Goal: Information Seeking & Learning: Check status

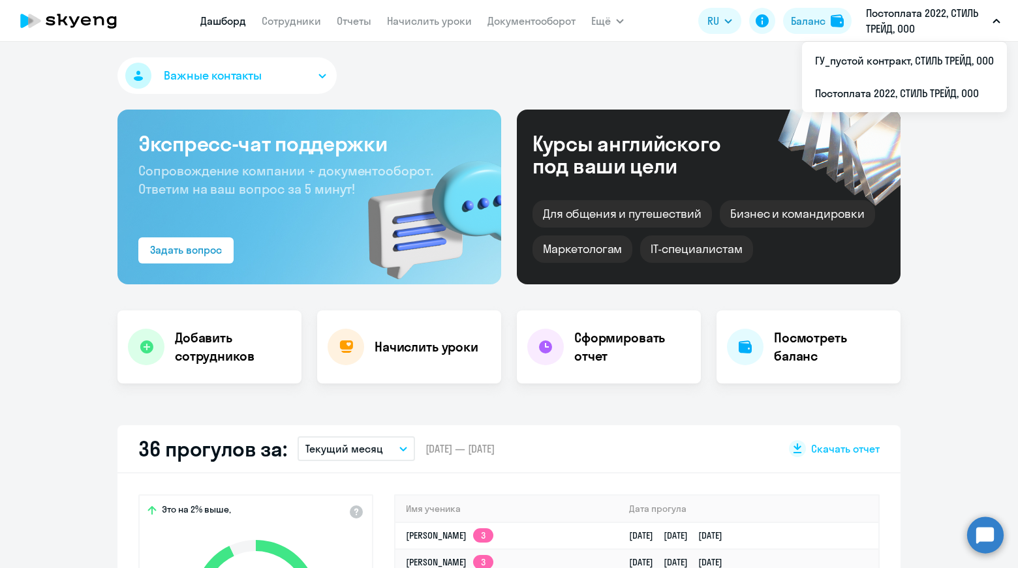
select select "30"
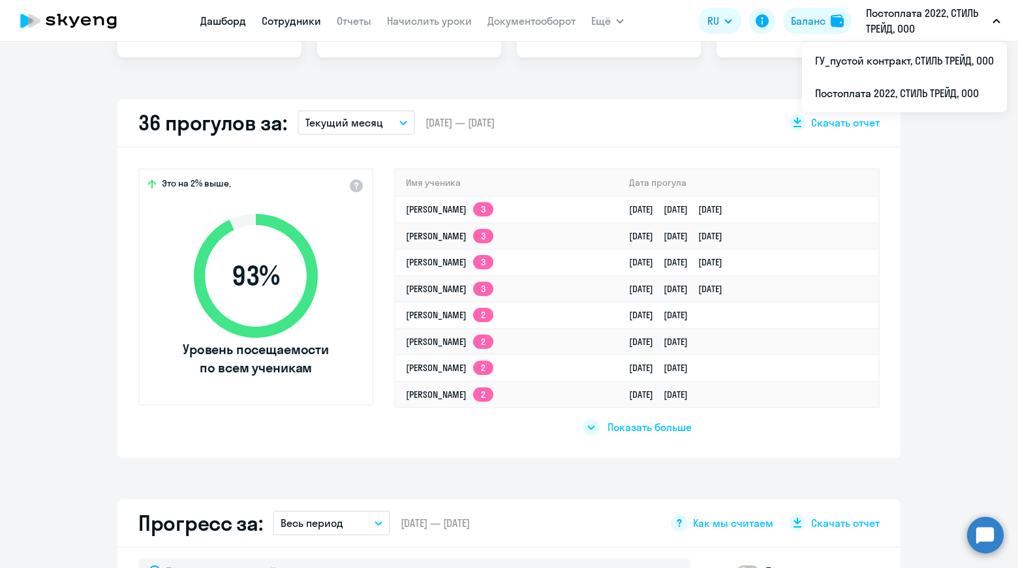
click at [307, 26] on link "Сотрудники" at bounding box center [291, 20] width 59 height 13
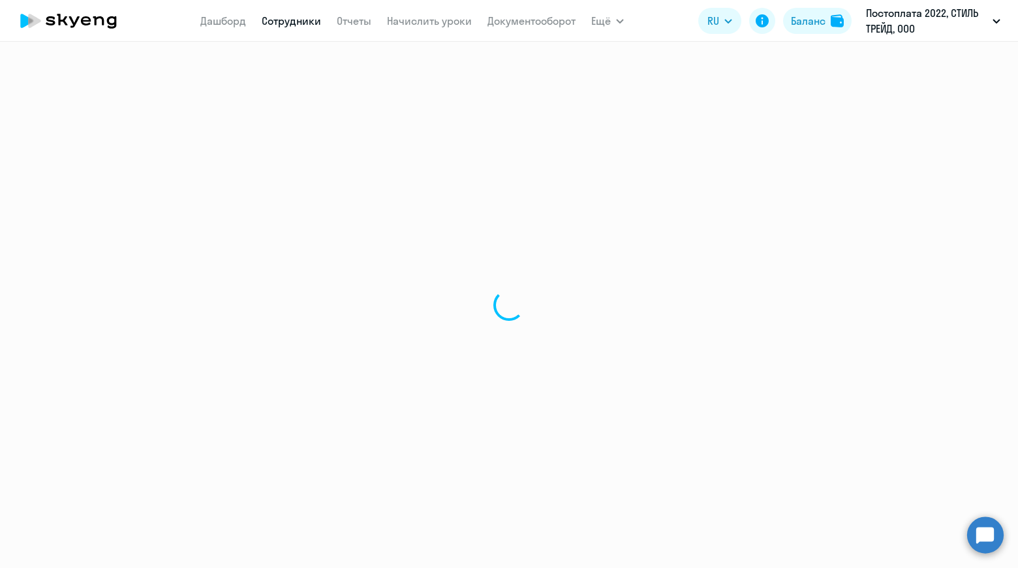
select select "30"
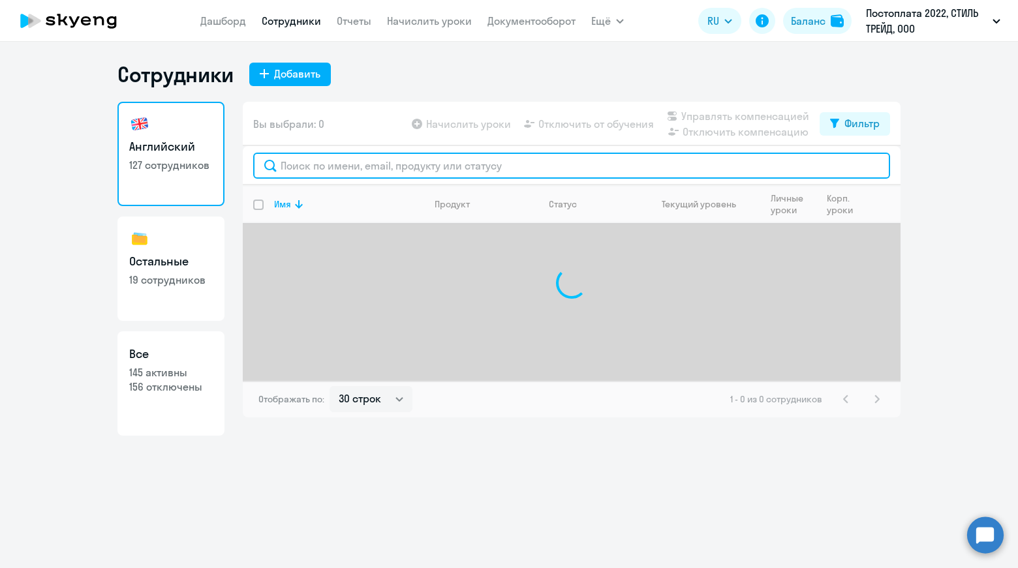
click at [428, 172] on input "text" at bounding box center [571, 166] width 637 height 26
type input "v"
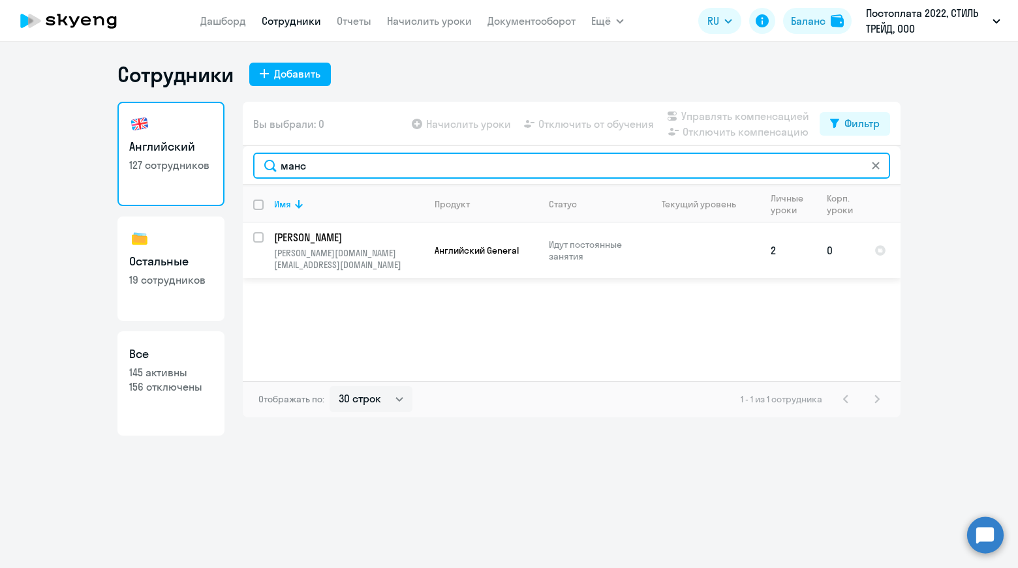
type input "манс"
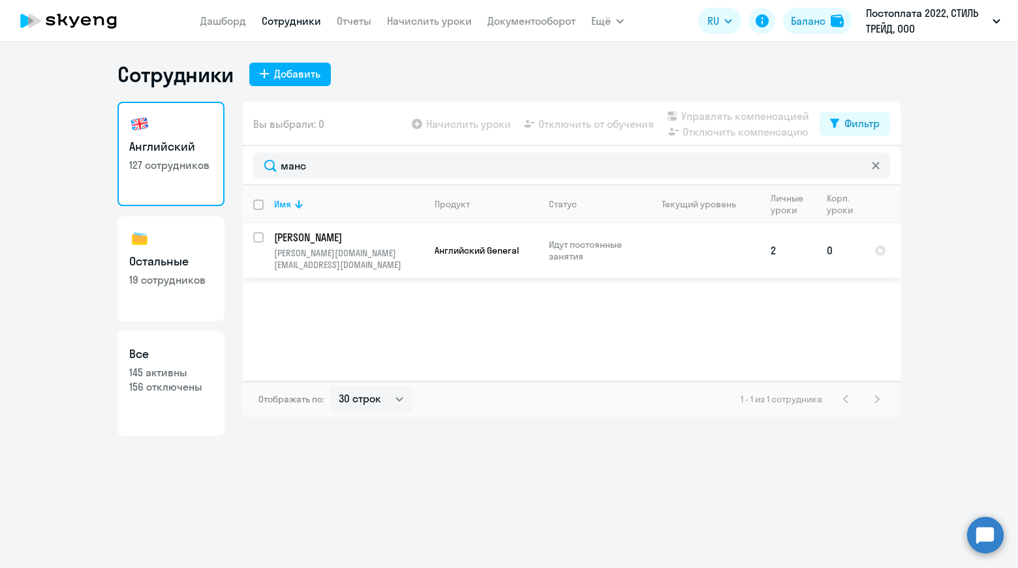
click at [369, 239] on p "[PERSON_NAME]" at bounding box center [347, 237] width 147 height 14
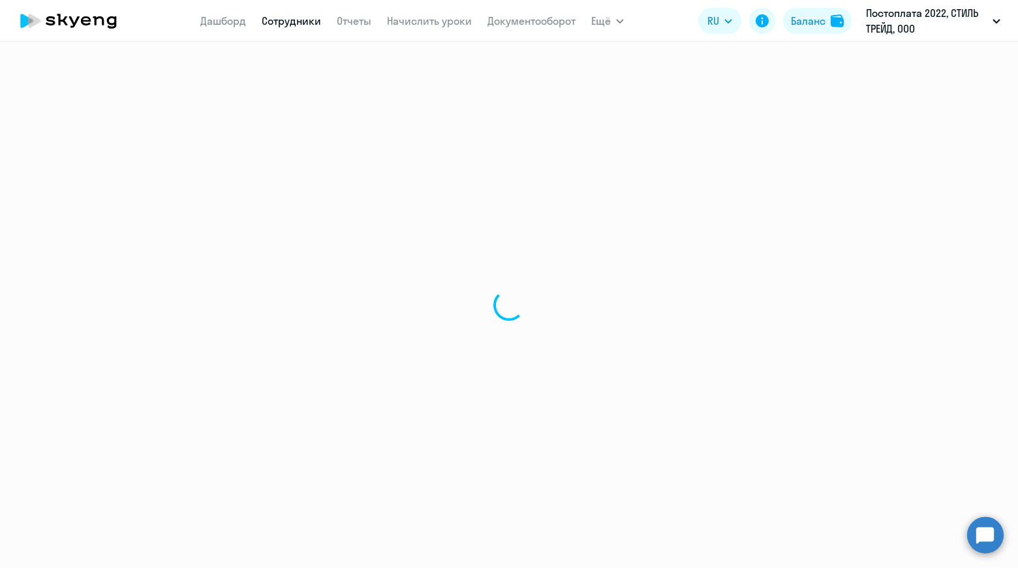
select select "english"
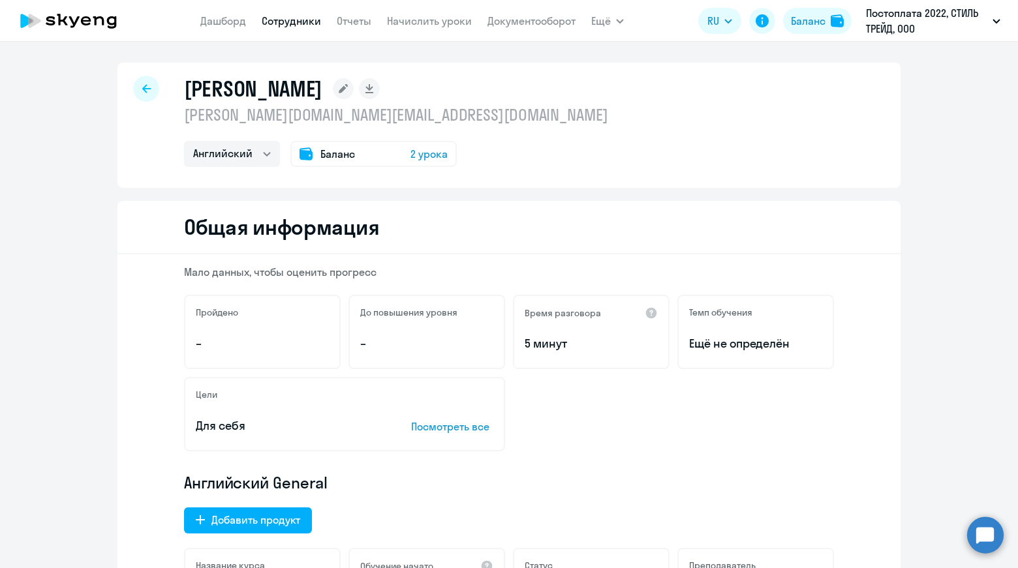
click at [401, 154] on div "Баланс 2 урока" at bounding box center [373, 154] width 166 height 26
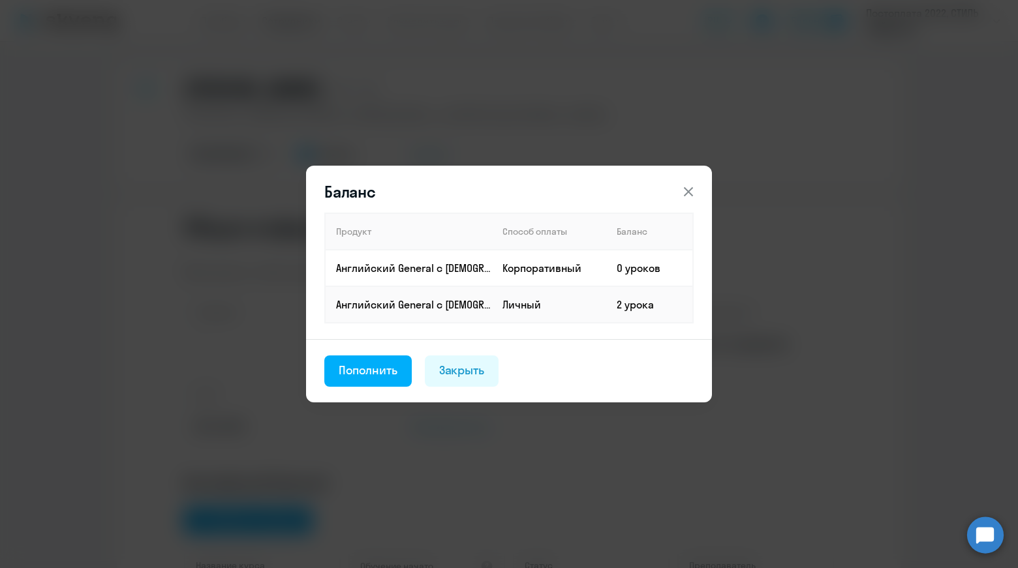
click at [690, 189] on icon at bounding box center [688, 192] width 16 height 16
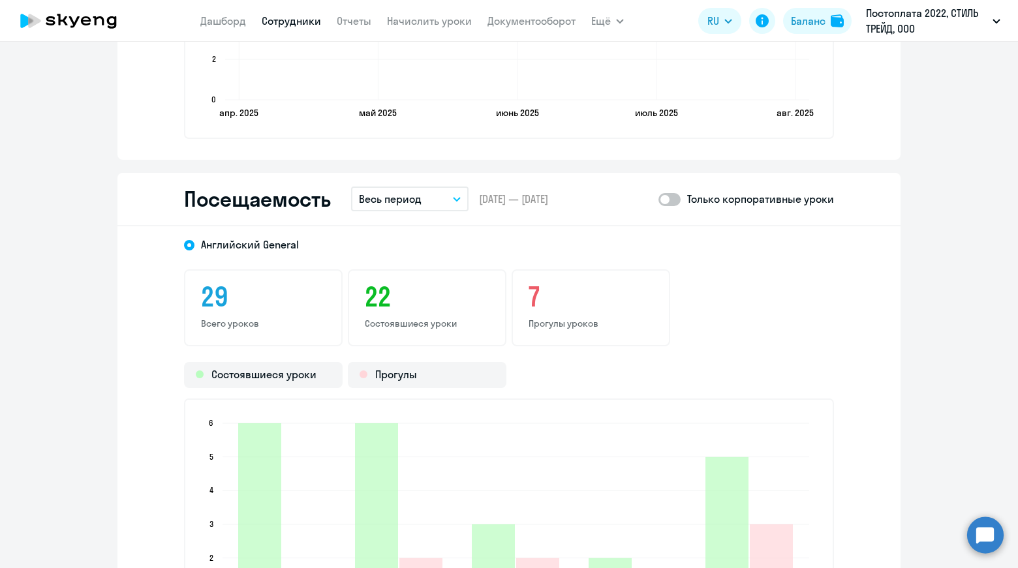
scroll to position [1435, 0]
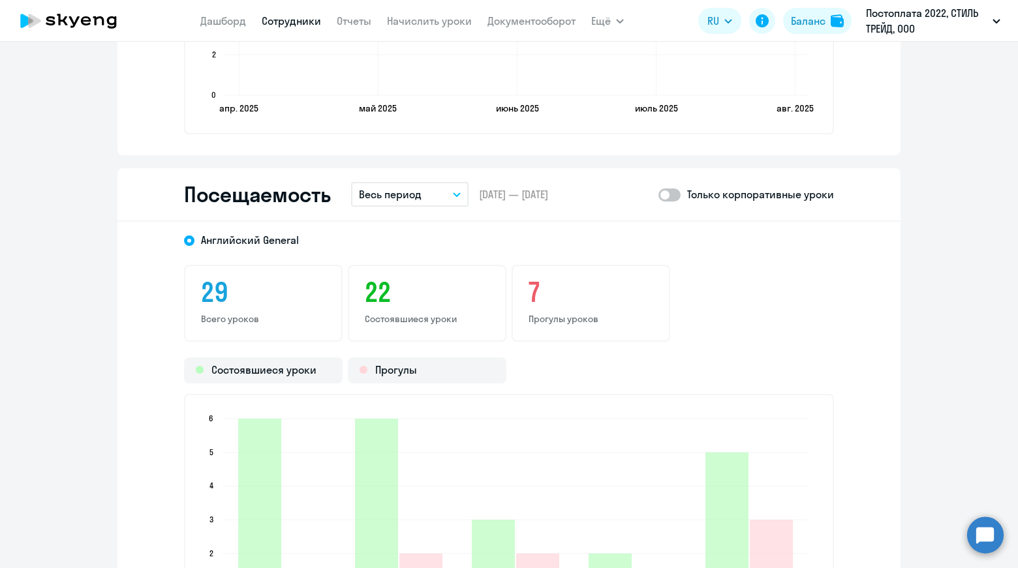
click at [418, 199] on button "Весь период" at bounding box center [409, 194] width 117 height 25
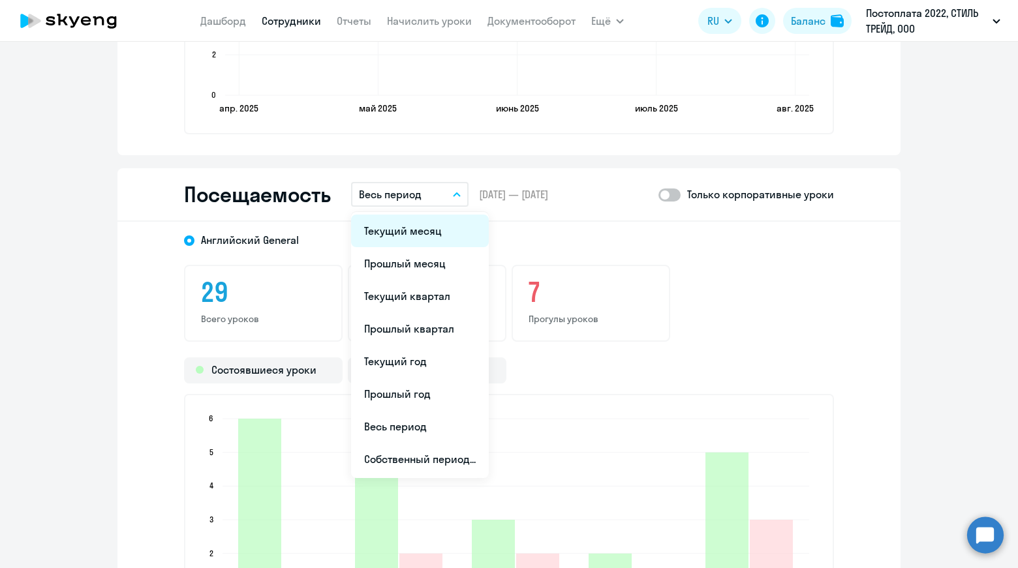
click at [420, 235] on li "Текущий месяц" at bounding box center [420, 231] width 138 height 33
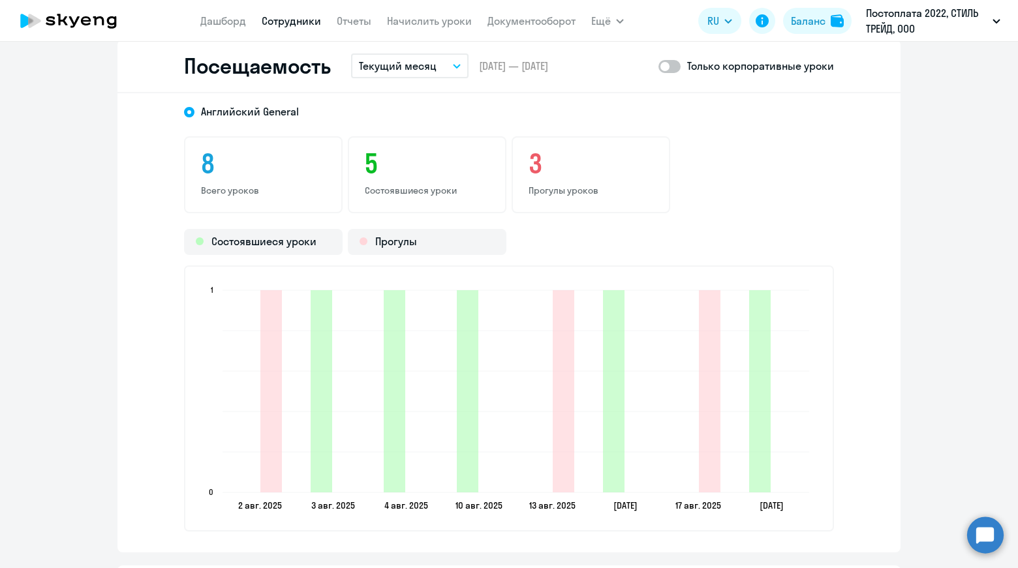
scroll to position [1566, 0]
